Goal: Information Seeking & Learning: Understand process/instructions

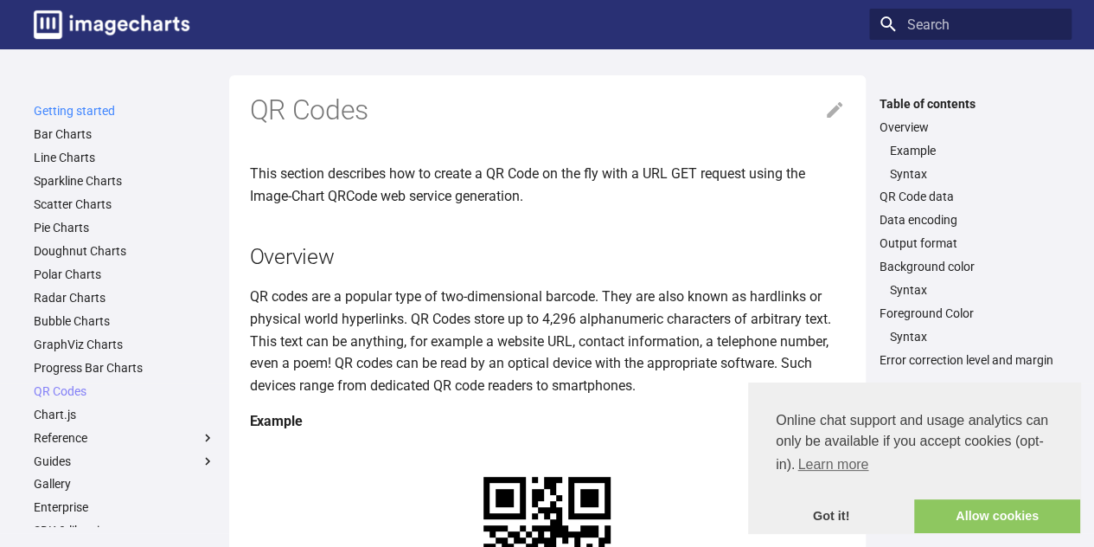
click at [95, 112] on link "Getting started" at bounding box center [125, 111] width 182 height 16
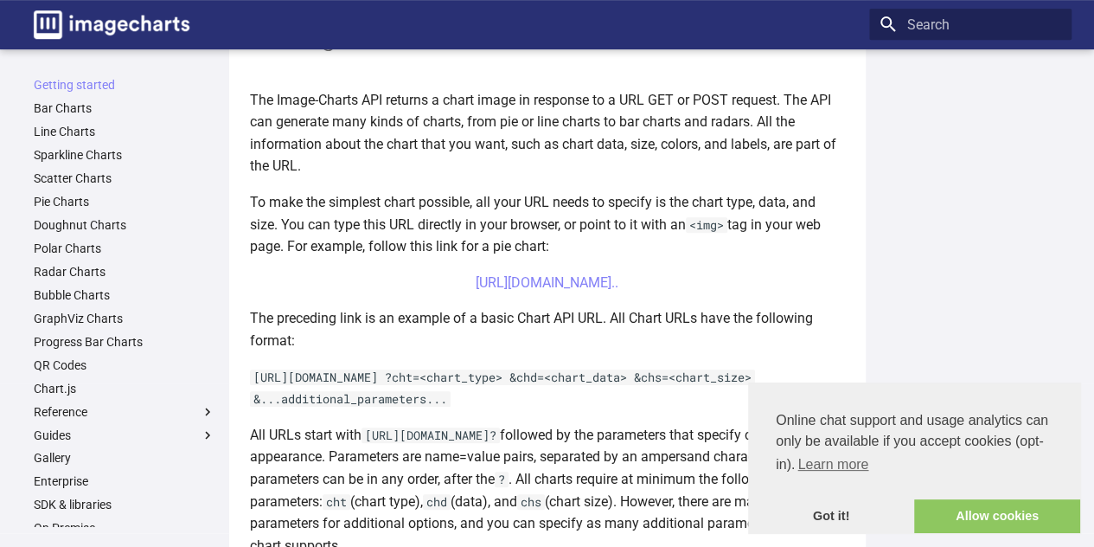
scroll to position [433, 0]
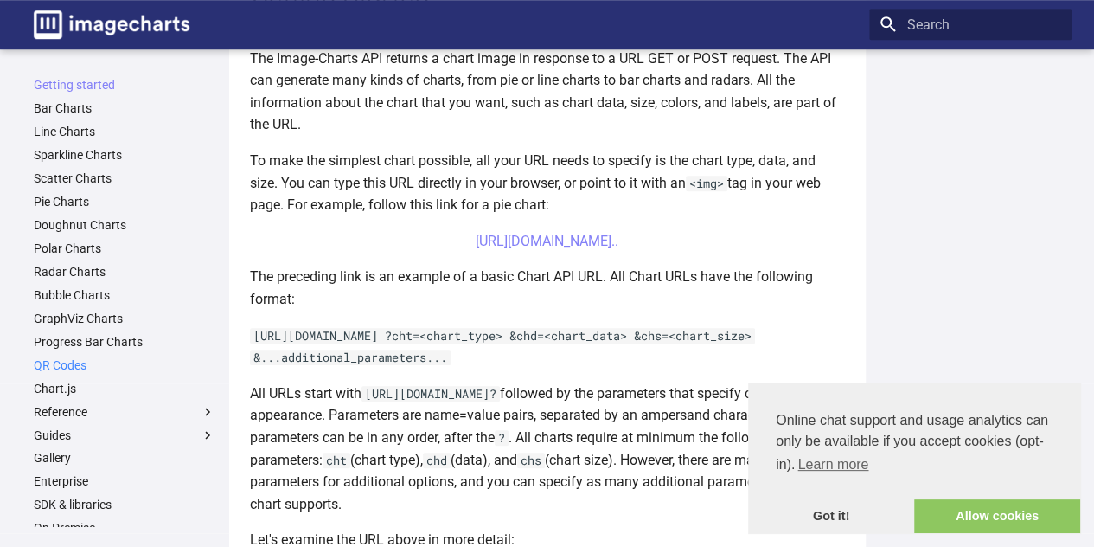
click at [65, 366] on link "QR Codes" at bounding box center [125, 365] width 182 height 16
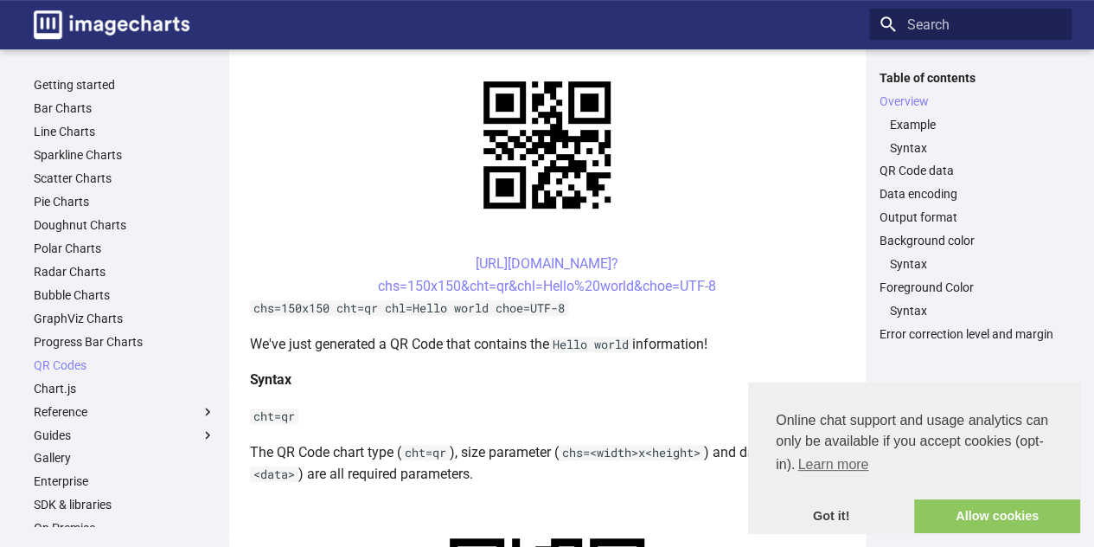
scroll to position [433, 0]
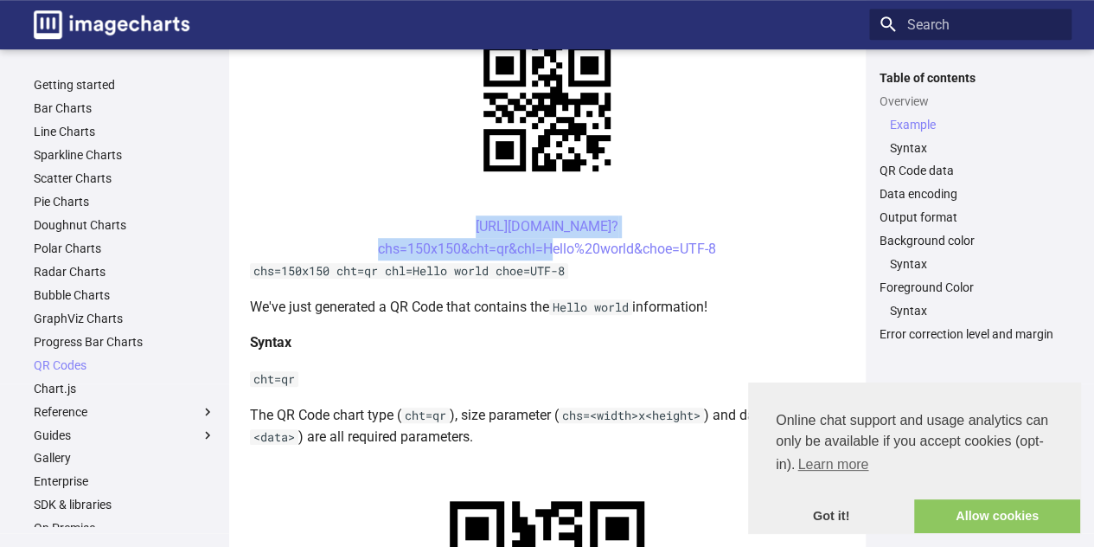
drag, startPoint x: 443, startPoint y: 222, endPoint x: 541, endPoint y: 238, distance: 99.0
click at [541, 238] on center "[URL][DOMAIN_NAME]? chs=150x150&cht=qr&chl=Hello%20world&choe=UTF-8" at bounding box center [547, 237] width 595 height 44
copy link "https://image-charts.com/chart? chs=150x150&cht=qr&chl="
